Goal: Transaction & Acquisition: Purchase product/service

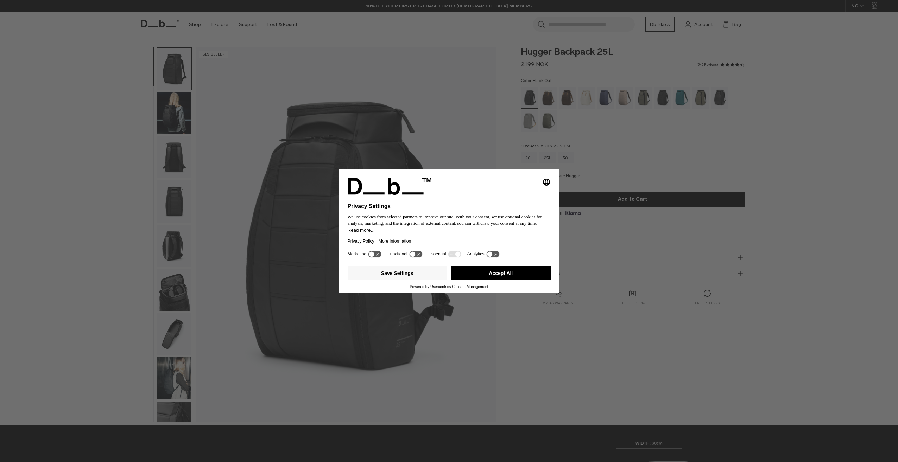
click at [488, 273] on button "Accept All" at bounding box center [501, 273] width 100 height 14
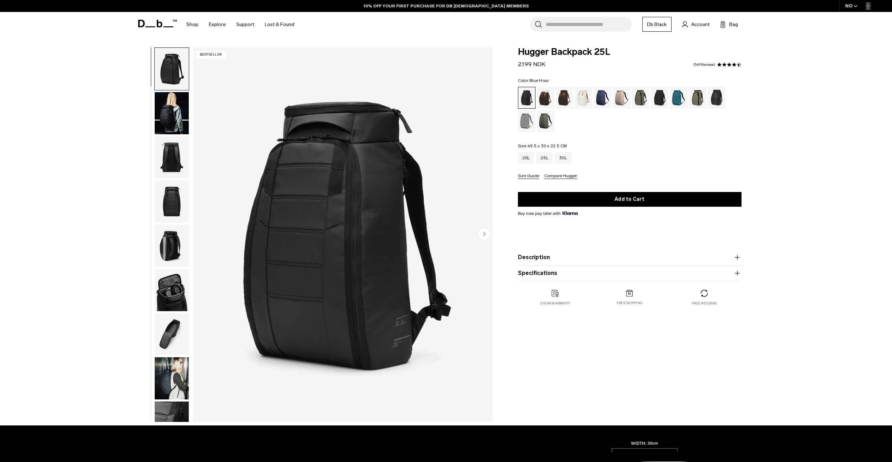
click at [600, 100] on div "Blue Hour" at bounding box center [603, 98] width 18 height 22
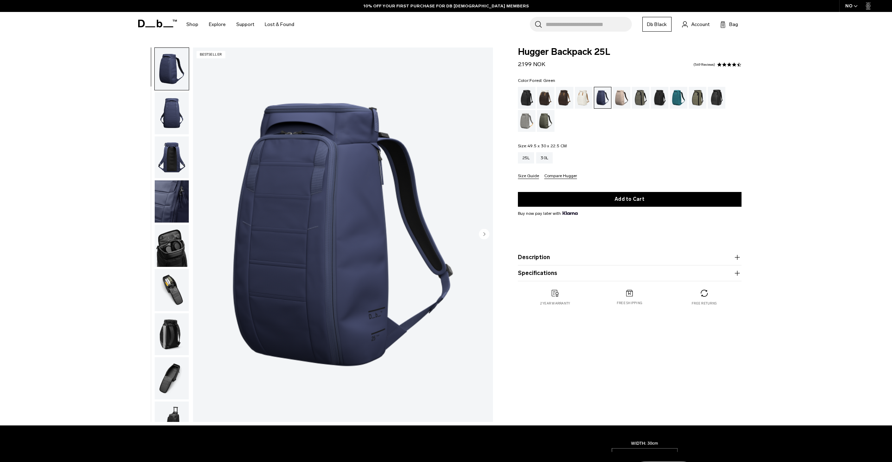
click at [641, 98] on div "Forest Green" at bounding box center [641, 98] width 18 height 22
